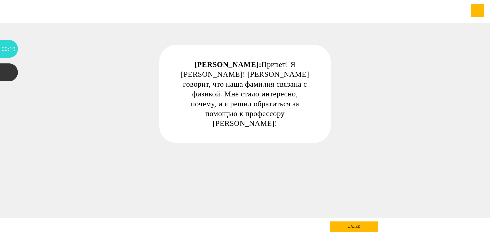
click at [356, 226] on div "далее" at bounding box center [354, 226] width 48 height 10
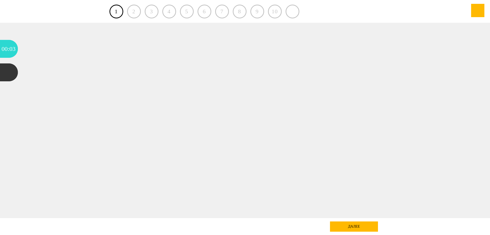
click at [357, 224] on div "далее" at bounding box center [354, 226] width 48 height 10
click at [131, 9] on div "2" at bounding box center [134, 12] width 14 height 14
click at [134, 11] on div "2" at bounding box center [134, 12] width 14 height 14
click at [273, 13] on div "10" at bounding box center [275, 12] width 14 height 14
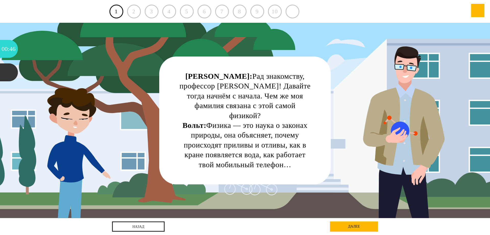
click at [355, 225] on div "далее" at bounding box center [354, 226] width 48 height 10
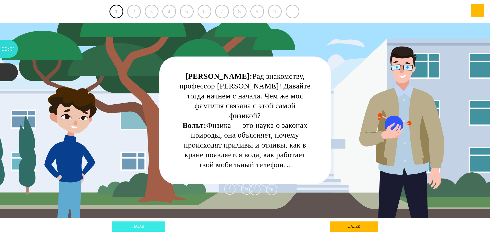
click at [132, 225] on link "назад" at bounding box center [138, 226] width 53 height 10
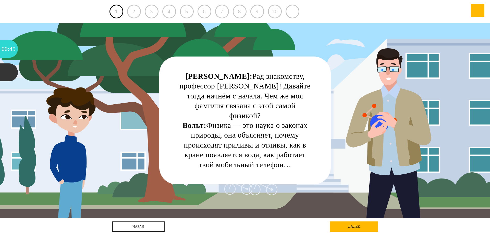
click at [361, 227] on div "далее" at bounding box center [354, 226] width 48 height 10
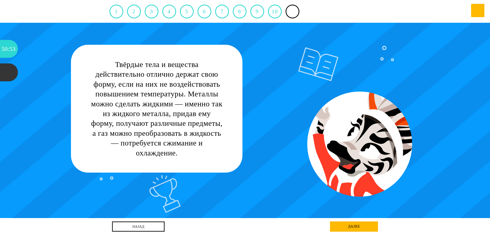
click at [360, 225] on div "далее" at bounding box center [354, 226] width 48 height 10
click at [148, 227] on link "назад" at bounding box center [138, 226] width 53 height 10
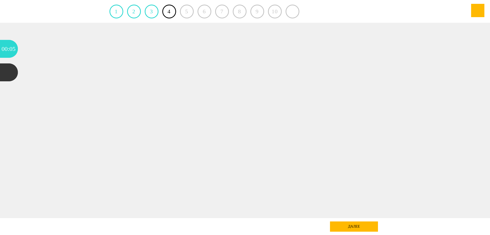
click at [357, 224] on div "далее" at bounding box center [354, 226] width 48 height 10
click at [114, 13] on link "1" at bounding box center [117, 12] width 14 height 14
click at [118, 12] on link "1" at bounding box center [117, 12] width 14 height 14
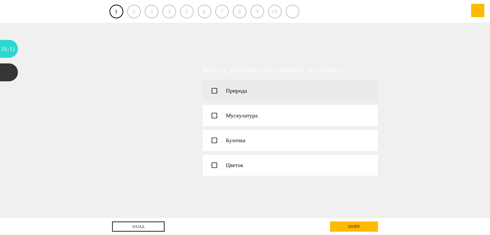
click at [214, 90] on icon at bounding box center [214, 90] width 5 height 5
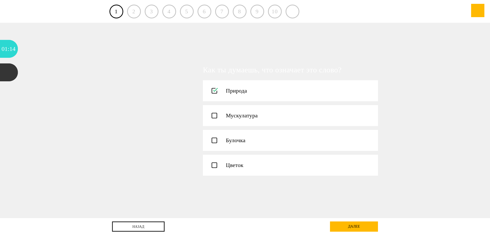
click at [362, 225] on div "далее" at bounding box center [354, 226] width 48 height 10
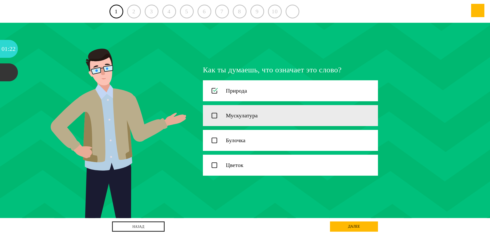
click at [214, 116] on icon at bounding box center [214, 115] width 5 height 5
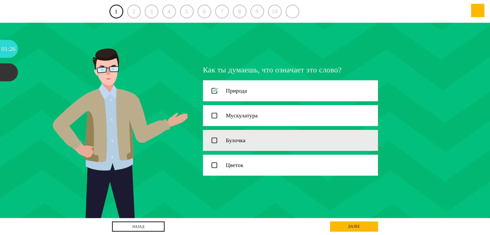
click at [214, 141] on icon at bounding box center [214, 140] width 5 height 5
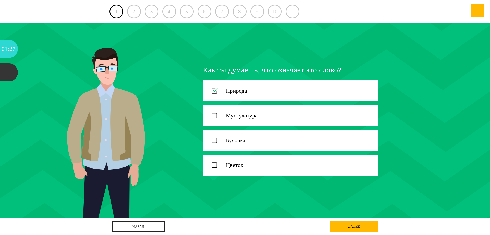
click at [361, 227] on div "далее" at bounding box center [354, 226] width 48 height 10
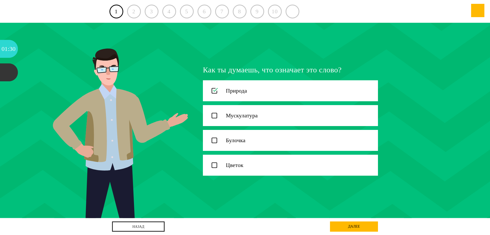
click at [357, 224] on div "далее" at bounding box center [354, 226] width 48 height 10
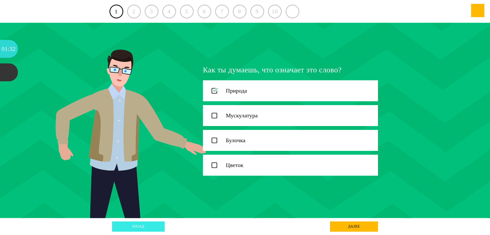
click at [136, 225] on link "назад" at bounding box center [138, 226] width 53 height 10
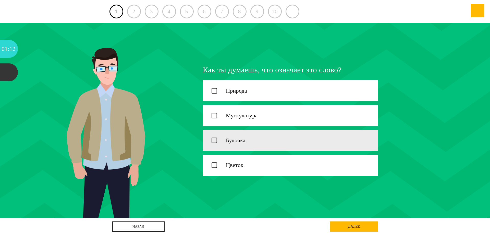
click at [215, 141] on icon at bounding box center [214, 140] width 5 height 5
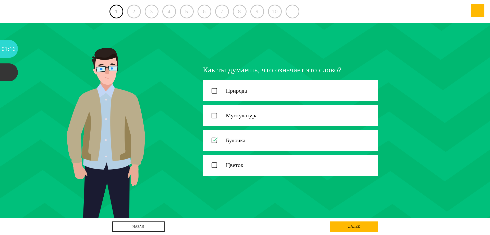
click at [360, 228] on div "далее" at bounding box center [354, 226] width 48 height 10
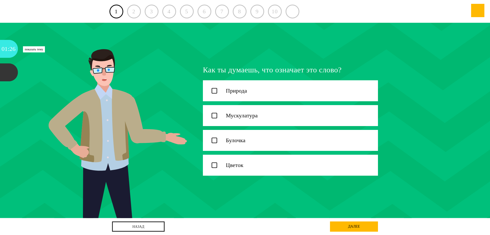
click at [5, 51] on div "01" at bounding box center [5, 49] width 6 height 18
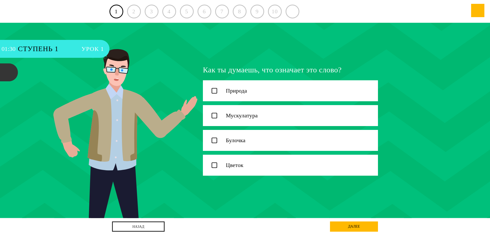
click at [94, 49] on span "Урок 1" at bounding box center [92, 49] width 22 height 18
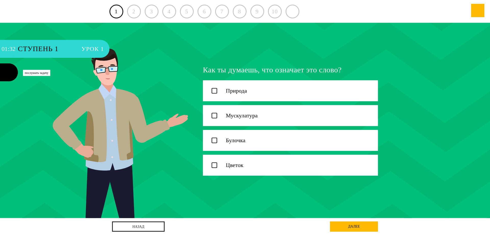
click at [6, 71] on div at bounding box center [9, 72] width 18 height 18
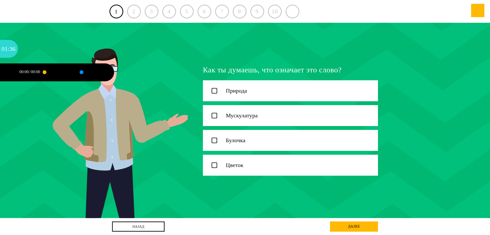
click at [6, 72] on div at bounding box center [9, 72] width 18 height 18
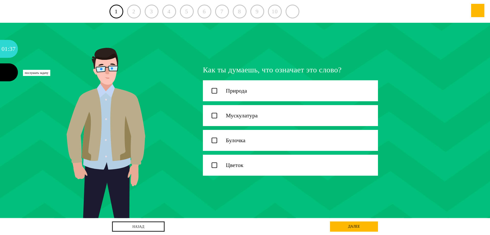
click at [6, 72] on div at bounding box center [9, 72] width 18 height 18
click at [4, 70] on div at bounding box center [9, 72] width 18 height 18
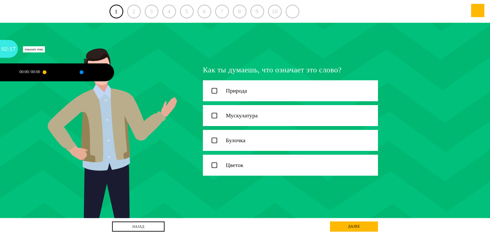
click at [5, 49] on div "02" at bounding box center [5, 49] width 6 height 18
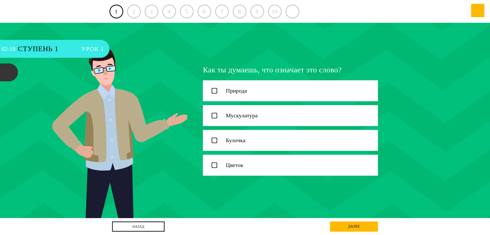
click at [34, 48] on span "Ступень 1" at bounding box center [47, 49] width 58 height 18
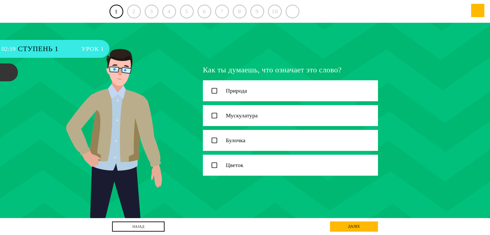
click at [90, 48] on span "Урок 1" at bounding box center [92, 49] width 22 height 18
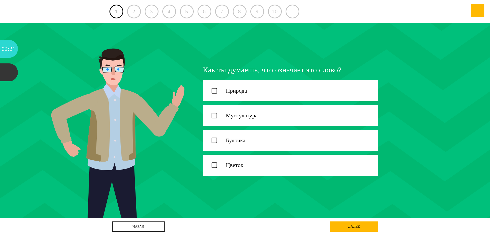
click at [353, 225] on div "далее" at bounding box center [354, 226] width 48 height 10
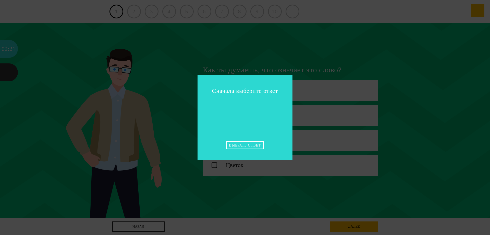
click at [243, 146] on div "Выбрать ответ" at bounding box center [245, 145] width 38 height 8
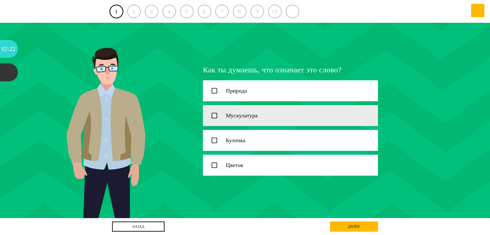
click at [216, 115] on icon at bounding box center [214, 115] width 5 height 5
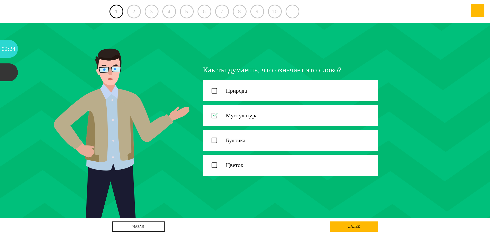
click at [367, 230] on div "далее" at bounding box center [354, 226] width 48 height 10
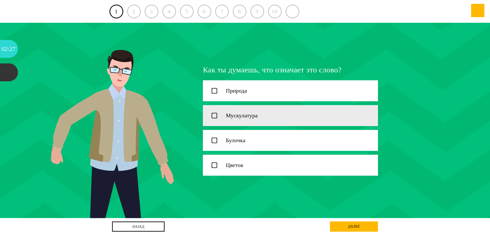
click at [213, 115] on icon at bounding box center [214, 115] width 5 height 5
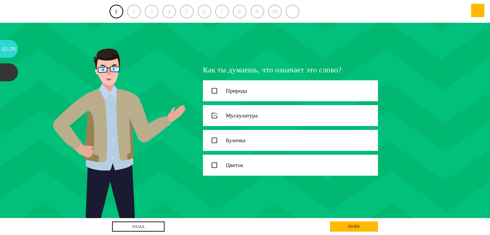
click at [350, 224] on div "далее" at bounding box center [354, 226] width 48 height 10
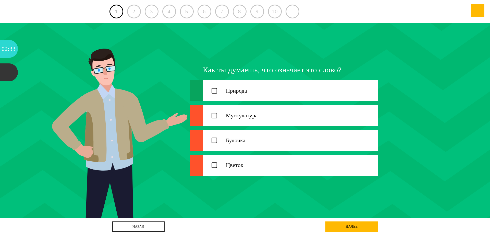
click at [213, 88] on icon at bounding box center [214, 90] width 5 height 5
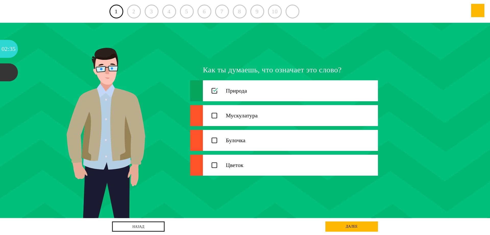
click at [370, 226] on link "далее" at bounding box center [351, 226] width 53 height 10
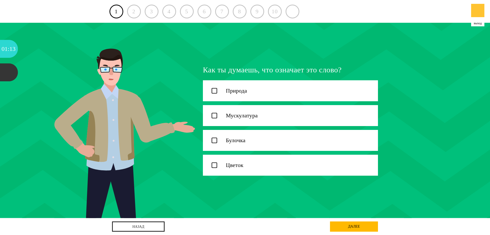
click at [480, 13] on div at bounding box center [477, 10] width 13 height 13
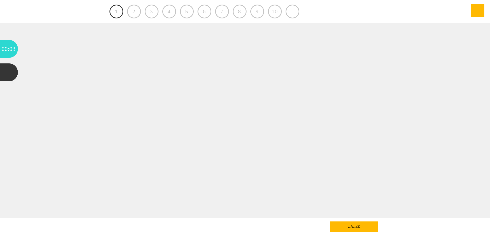
click at [116, 12] on link "1" at bounding box center [117, 12] width 14 height 14
click at [359, 225] on div "далее" at bounding box center [354, 226] width 48 height 10
click at [8, 71] on div at bounding box center [9, 72] width 18 height 18
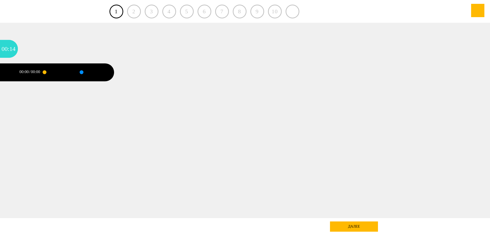
click at [37, 71] on div "00:00" at bounding box center [35, 72] width 9 height 4
click at [46, 72] on div at bounding box center [45, 72] width 4 height 4
click at [81, 72] on div at bounding box center [81, 71] width 0 height 1
click at [50, 73] on div at bounding box center [56, 72] width 24 height 18
click at [65, 71] on div at bounding box center [56, 72] width 24 height 18
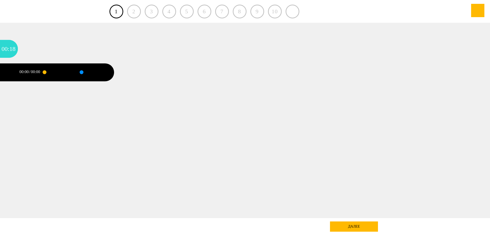
click at [95, 71] on div at bounding box center [93, 72] width 24 height 18
